Goal: Navigation & Orientation: Find specific page/section

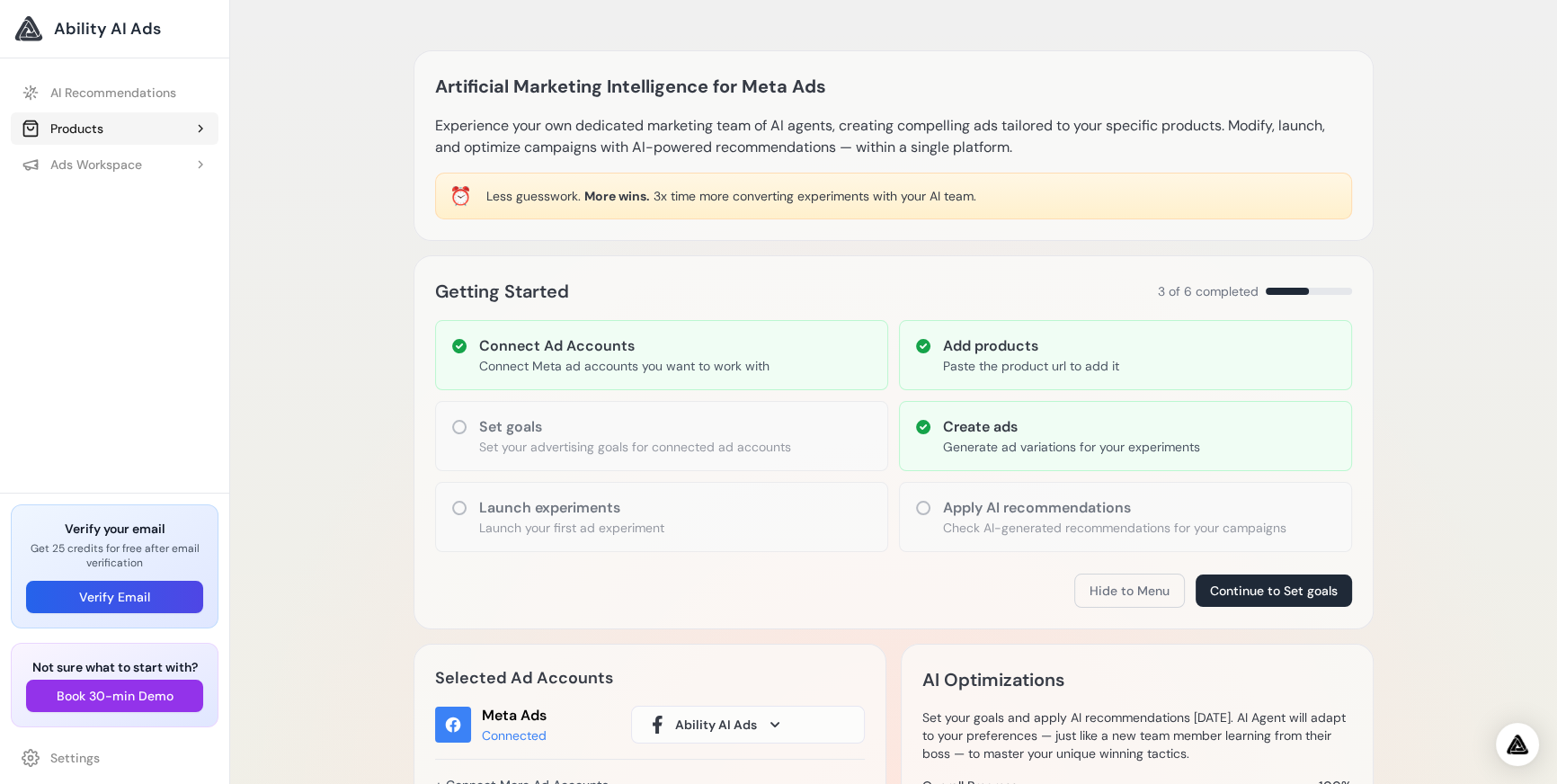
click at [135, 133] on button "Products" at bounding box center [114, 129] width 208 height 33
click at [117, 296] on button "Ads Workspace" at bounding box center [114, 309] width 208 height 33
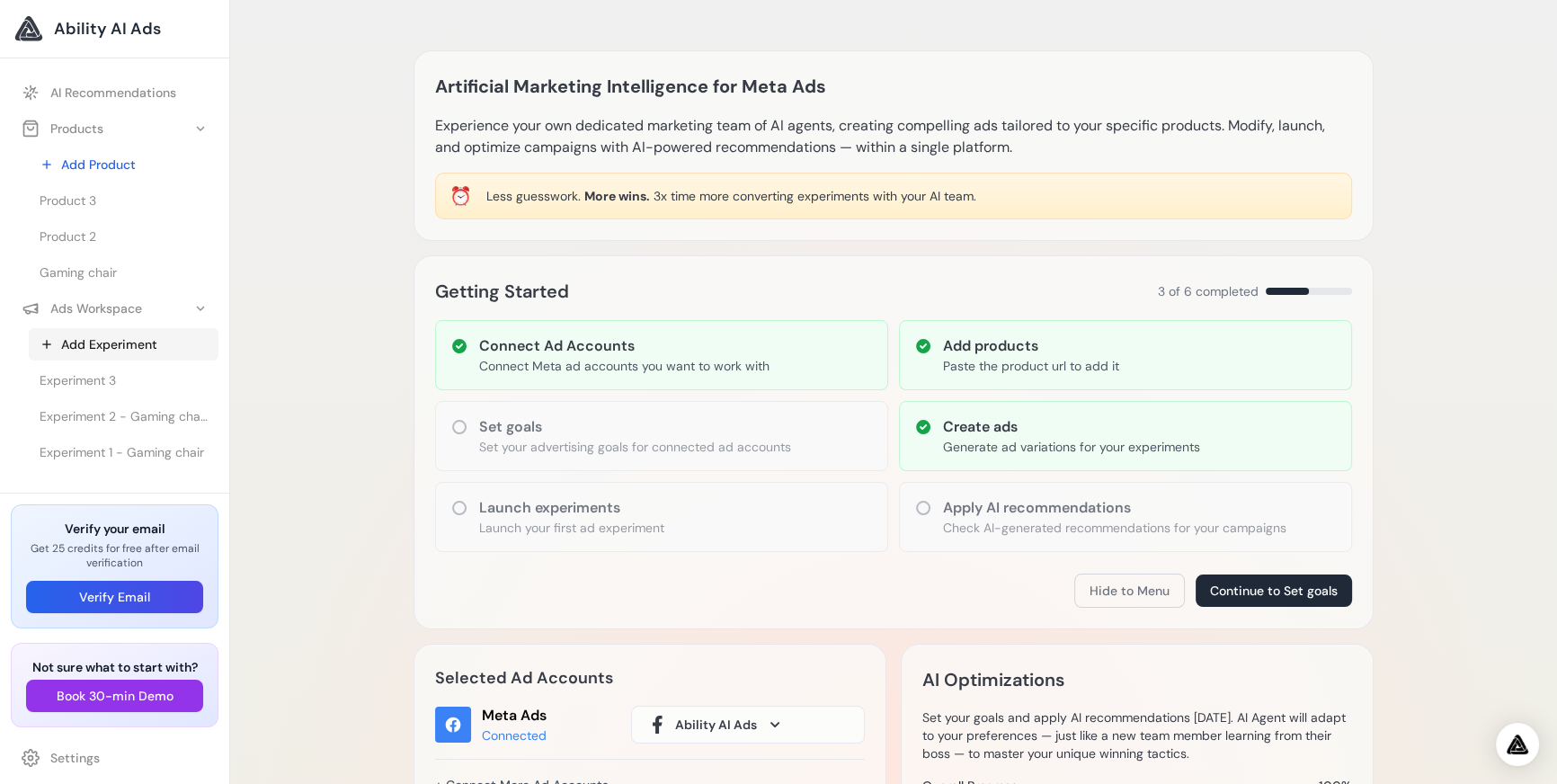
click at [142, 338] on link "Add Experiment" at bounding box center [123, 344] width 189 height 33
click at [128, 391] on link "Experiment 3" at bounding box center [123, 381] width 189 height 33
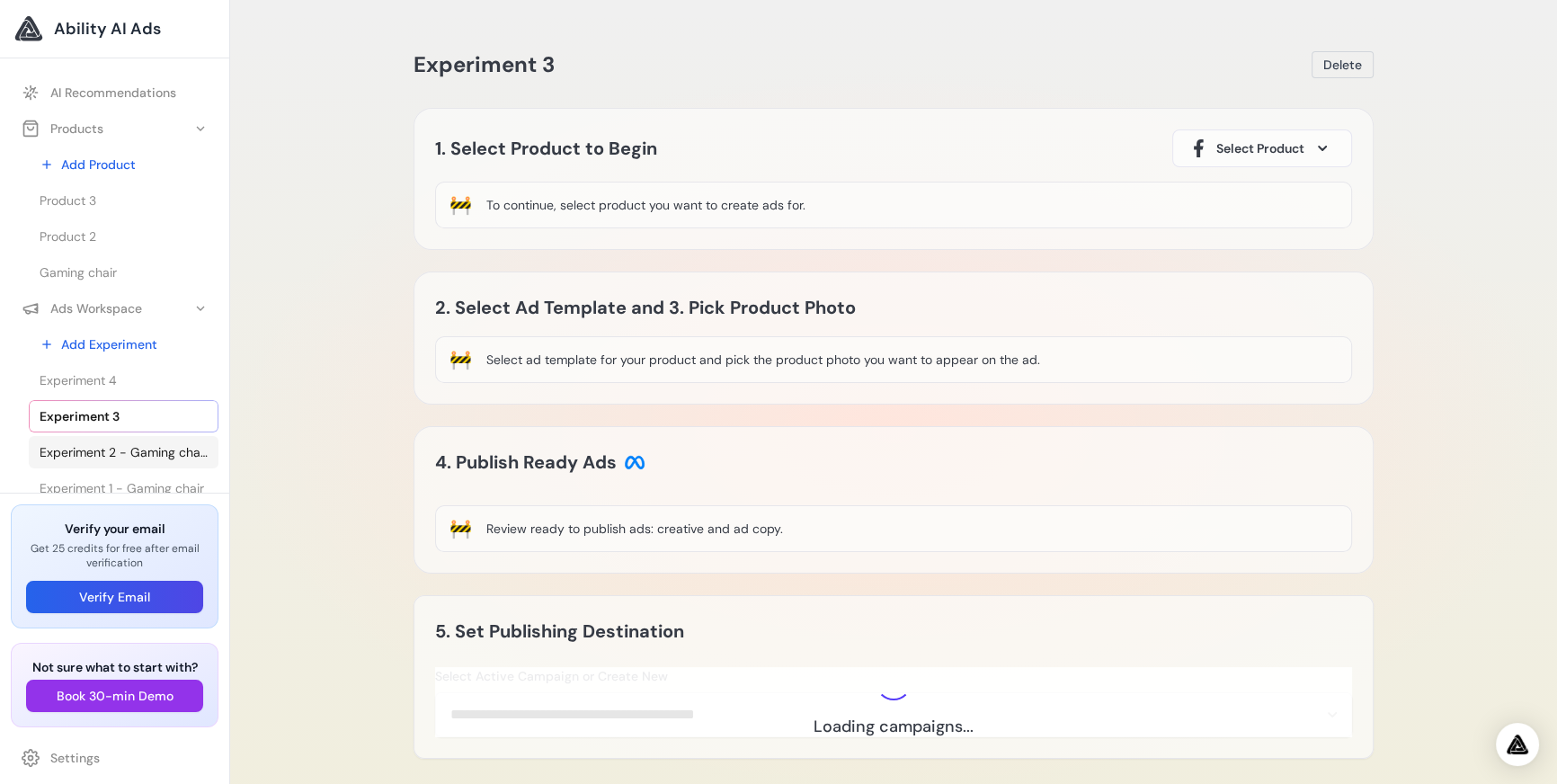
click at [129, 448] on span "Experiment 2 - Gaming chair - Gaming chair" at bounding box center [123, 452] width 168 height 18
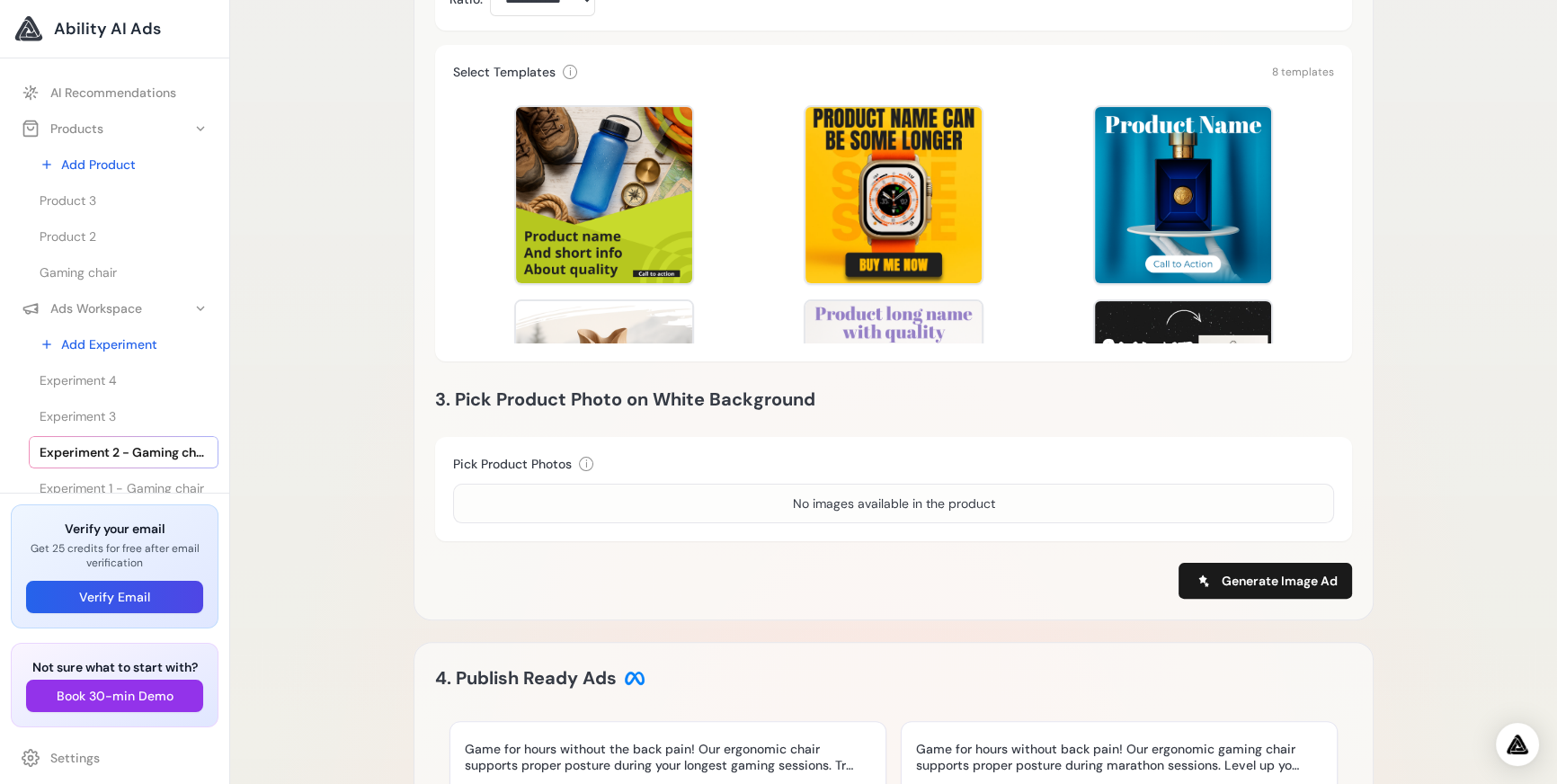
scroll to position [342, 0]
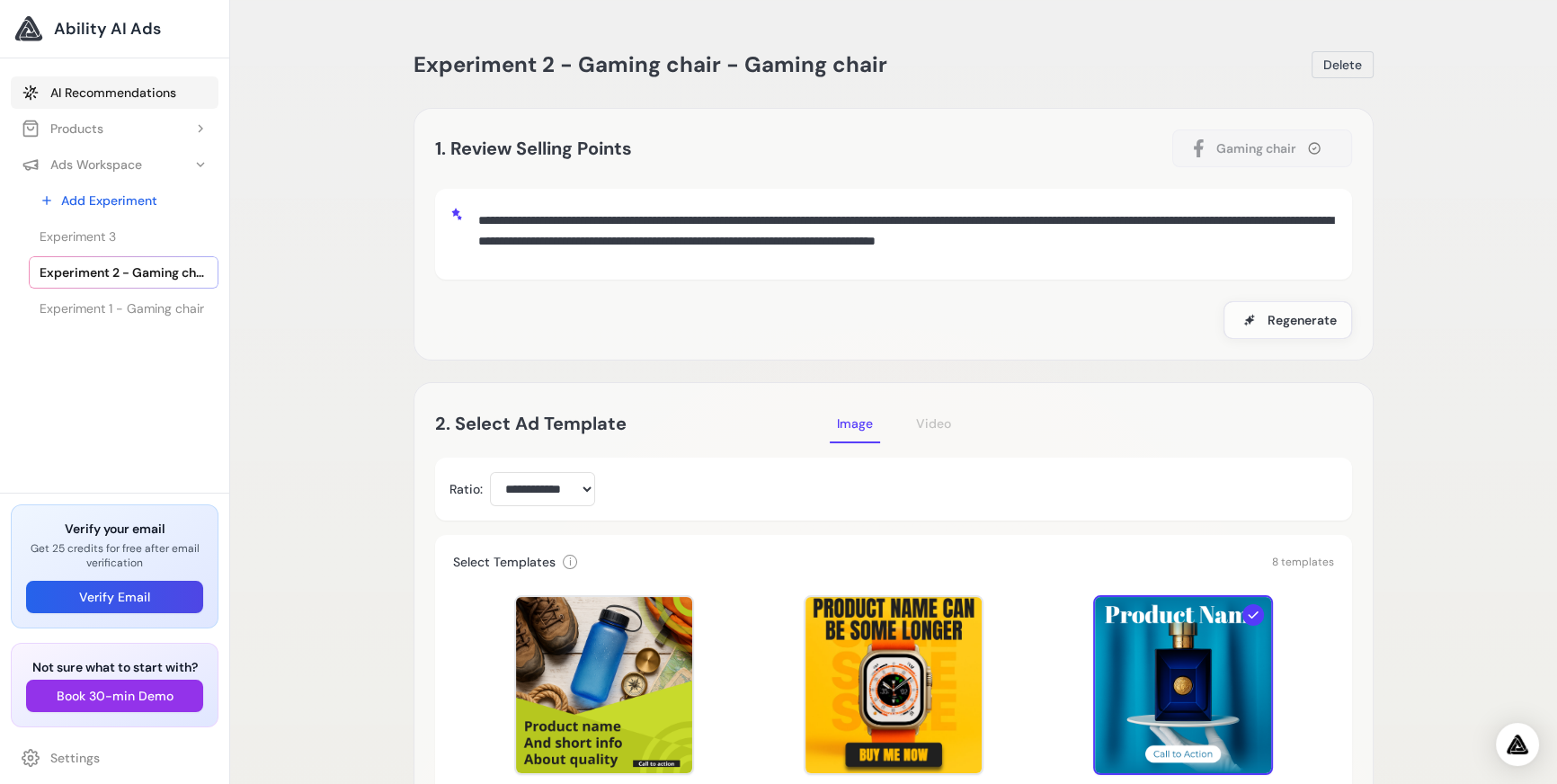
click at [98, 83] on link "AI Recommendations" at bounding box center [114, 93] width 208 height 33
click at [116, 35] on span "Ability AI Ads" at bounding box center [107, 29] width 107 height 25
